Goal: Task Accomplishment & Management: Complete application form

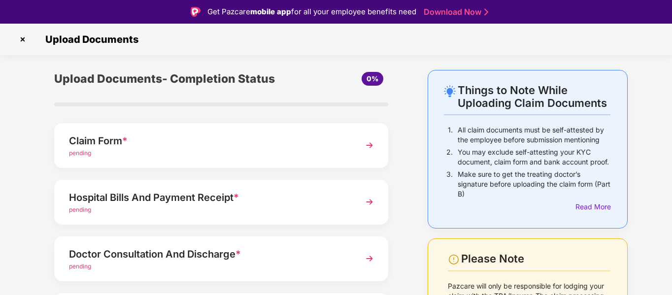
click at [145, 147] on div "Claim Form *" at bounding box center [208, 141] width 279 height 16
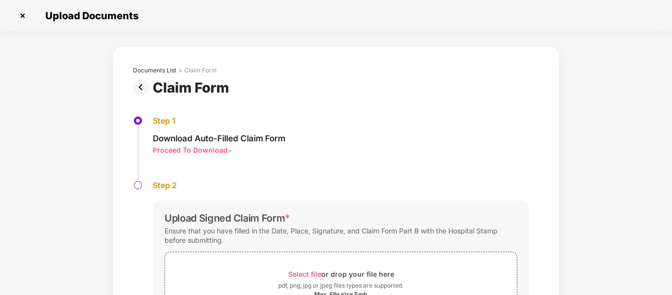
click at [139, 85] on img at bounding box center [143, 87] width 20 height 16
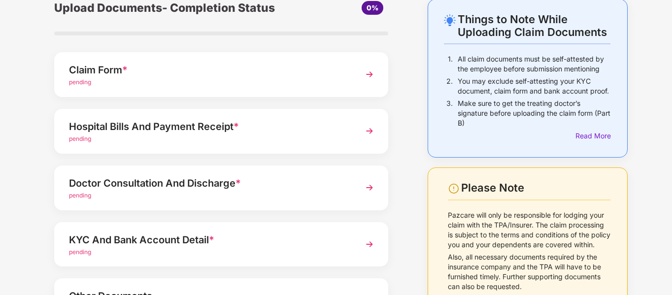
scroll to position [140, 0]
